Goal: Find specific page/section: Find specific page/section

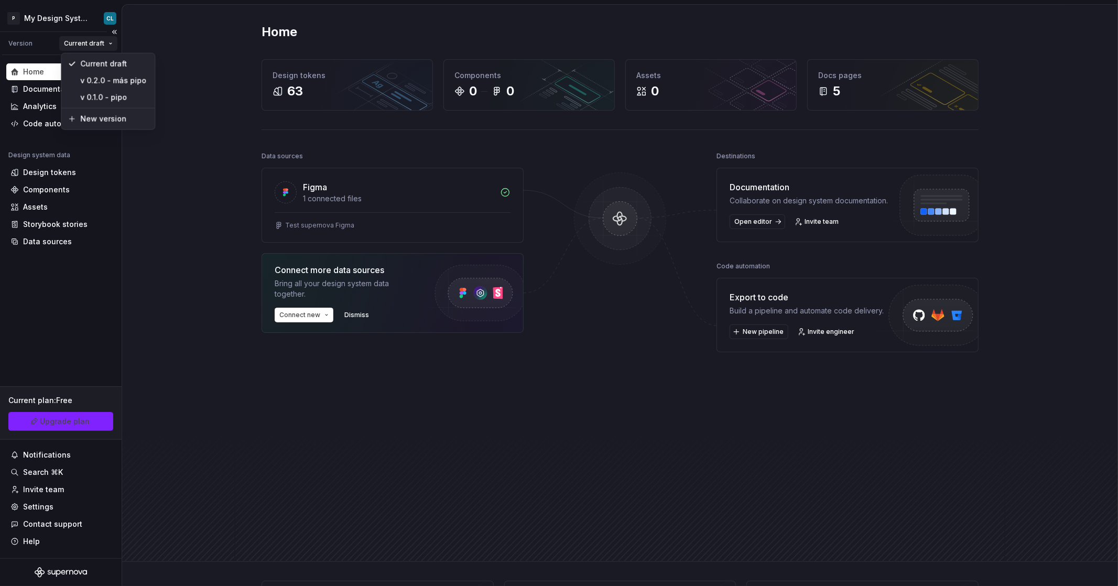
click at [92, 43] on html "P My Design System CL Version Current draft Home Documentation Analytics Code a…" at bounding box center [559, 293] width 1118 height 586
click at [77, 20] on html "P My Design System CL Version Current draft Home Documentation Analytics Code a…" at bounding box center [559, 293] width 1118 height 586
click at [93, 21] on html "P My Design System CL Version Current draft Home Documentation Analytics Code a…" at bounding box center [559, 293] width 1118 height 586
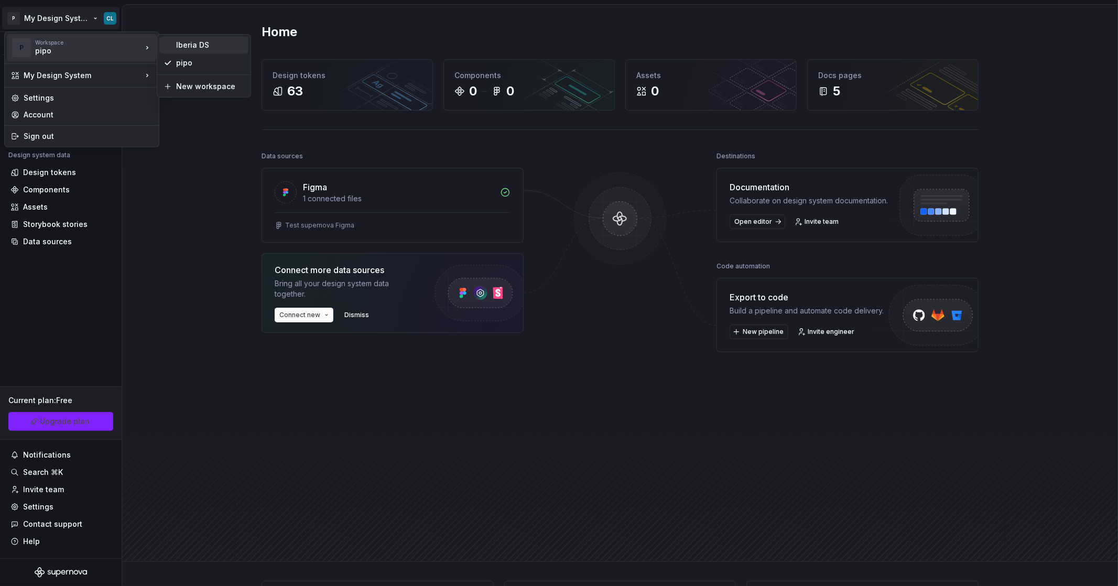
click at [187, 43] on div "Iberia DS" at bounding box center [210, 45] width 68 height 10
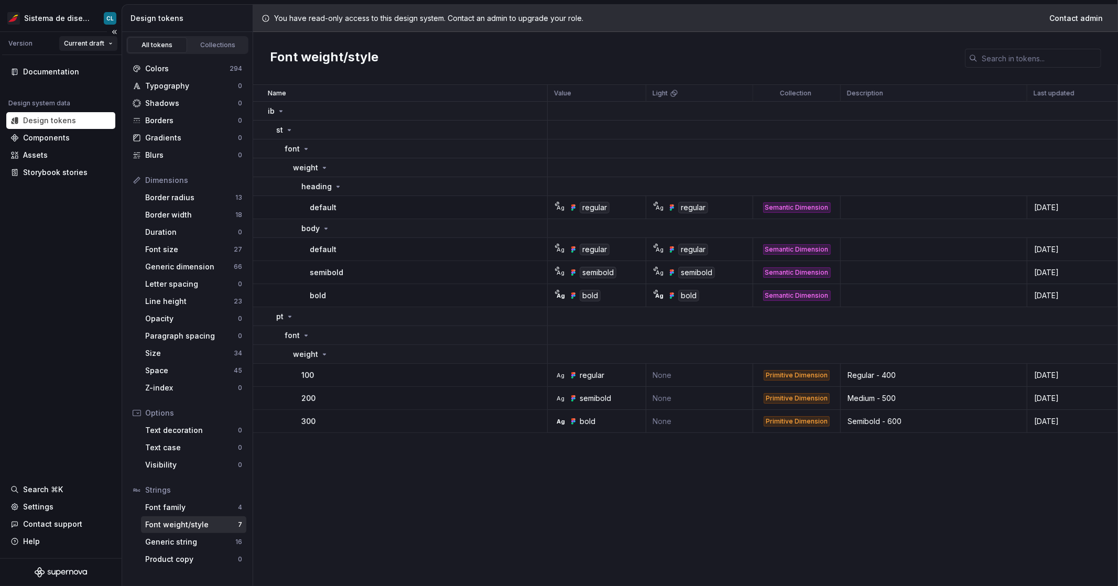
click at [81, 49] on html "Sistema de diseño Iberia CL Version Current draft Documentation Design system d…" at bounding box center [559, 293] width 1118 height 586
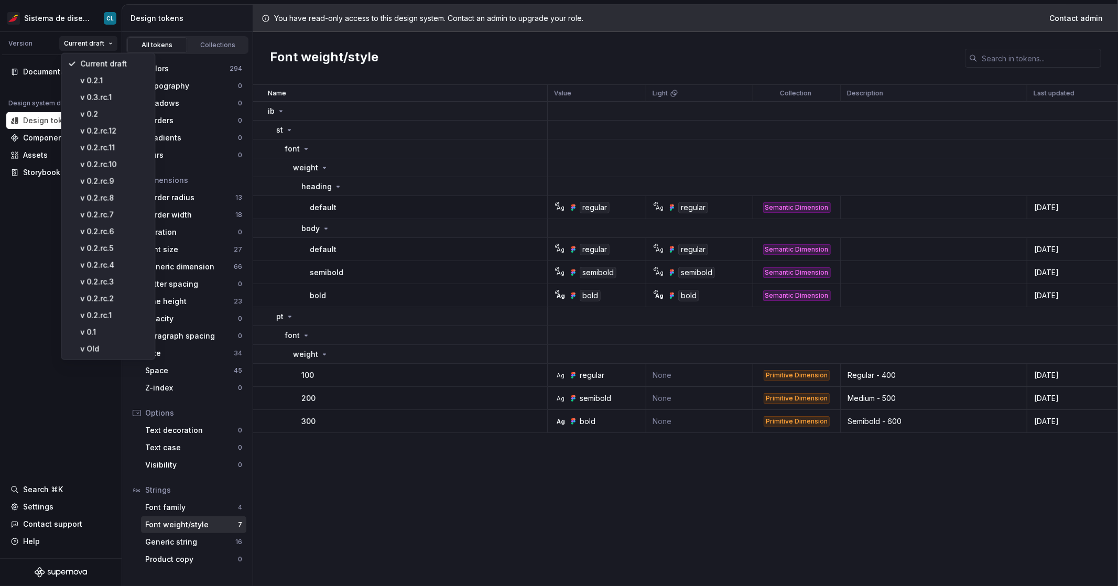
click at [81, 48] on html "Sistema de diseño Iberia CL Version Current draft Documentation Design system d…" at bounding box center [559, 293] width 1118 height 586
click at [84, 47] on html "Sistema de diseño Iberia CL Version Current draft Documentation Design system d…" at bounding box center [559, 293] width 1118 height 586
click at [101, 97] on div "v 0.3.rc.1" at bounding box center [114, 97] width 68 height 10
